Goal: Transaction & Acquisition: Purchase product/service

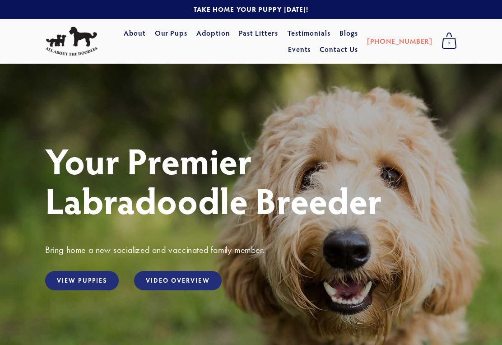
click at [95, 280] on link "View Puppies" at bounding box center [82, 280] width 74 height 19
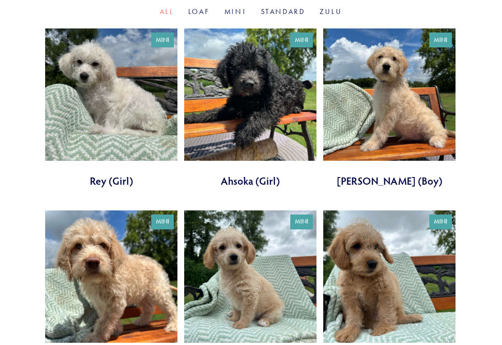
scroll to position [352, 0]
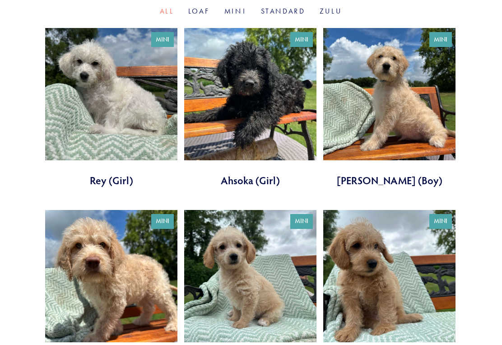
click at [385, 110] on link at bounding box center [389, 107] width 132 height 159
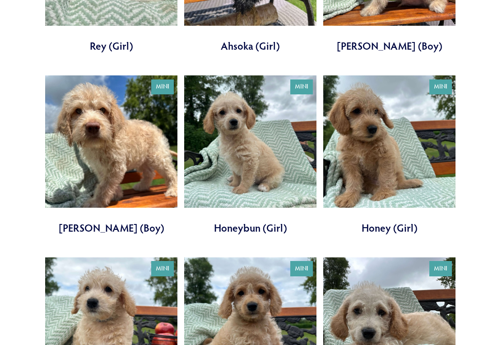
scroll to position [486, 0]
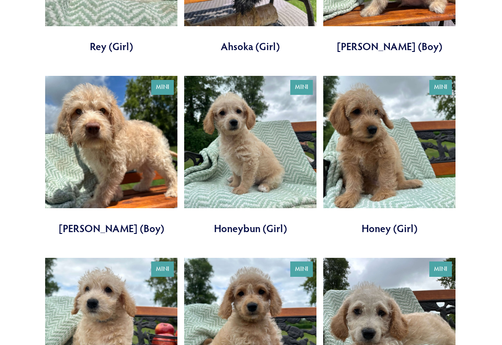
click at [126, 152] on link at bounding box center [111, 155] width 132 height 159
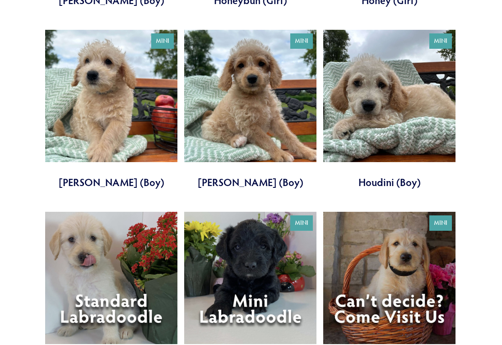
scroll to position [714, 0]
click at [276, 95] on link at bounding box center [250, 109] width 132 height 159
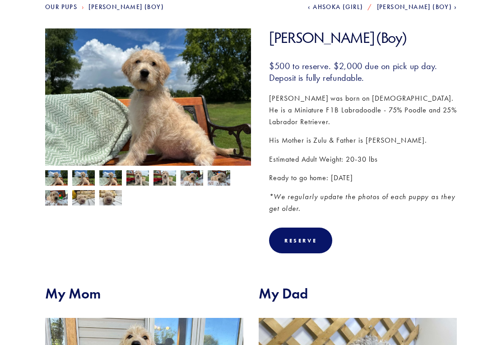
scroll to position [113, 0]
click at [108, 179] on img at bounding box center [110, 179] width 23 height 17
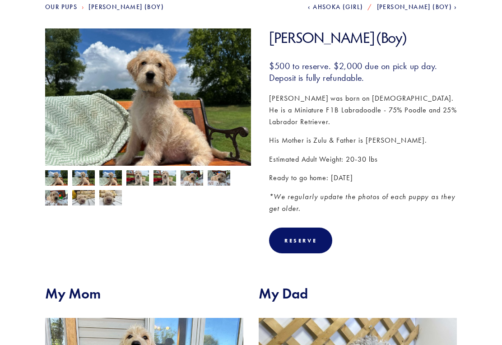
scroll to position [114, 0]
click at [143, 182] on img at bounding box center [137, 178] width 23 height 17
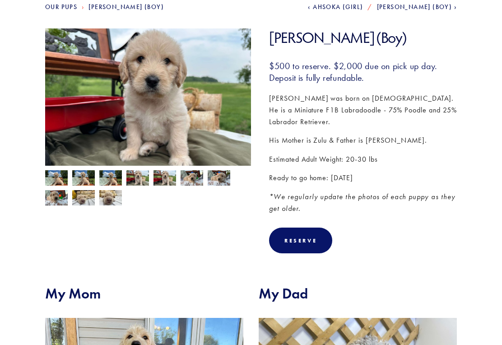
click at [55, 178] on img at bounding box center [56, 178] width 23 height 17
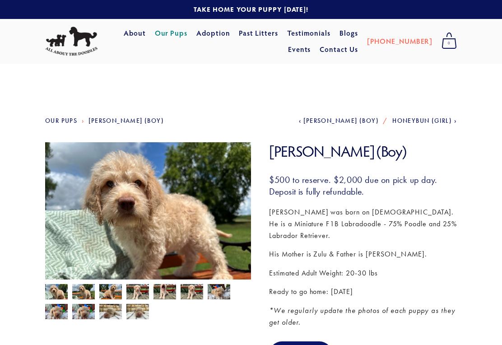
click at [145, 293] on img at bounding box center [137, 292] width 23 height 17
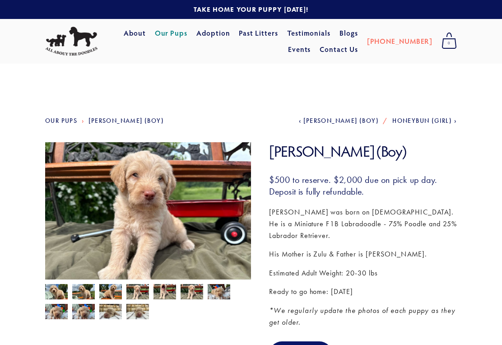
click at [111, 291] on img at bounding box center [110, 292] width 23 height 17
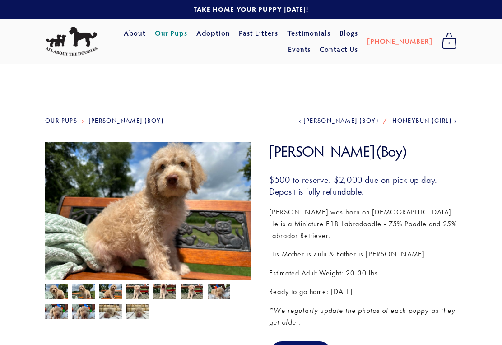
click at [88, 291] on img at bounding box center [83, 292] width 23 height 17
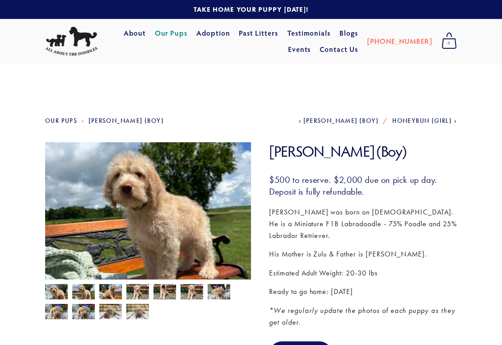
click at [60, 293] on img at bounding box center [56, 292] width 23 height 17
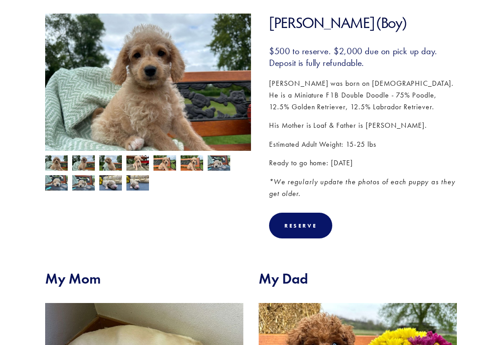
scroll to position [122, 0]
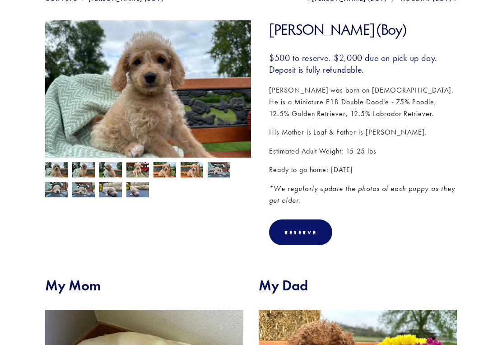
click at [57, 172] on img at bounding box center [56, 170] width 23 height 17
